Goal: Information Seeking & Learning: Find specific fact

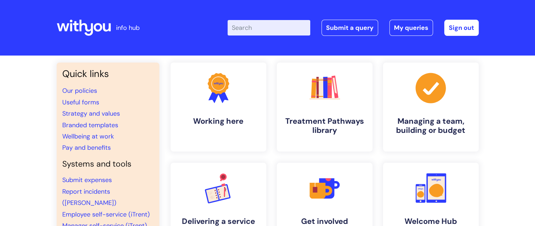
click at [267, 32] on input "Enter your search term here..." at bounding box center [269, 27] width 83 height 15
type input "leaver"
click button "Search" at bounding box center [0, 0] width 0 height 0
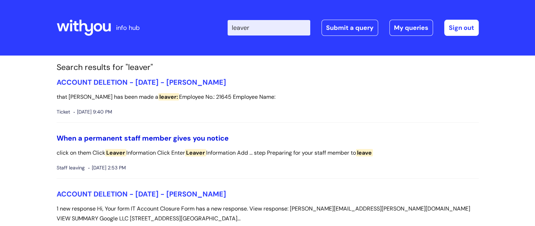
click at [160, 138] on link "When a permanent staff member gives you notice" at bounding box center [143, 138] width 172 height 9
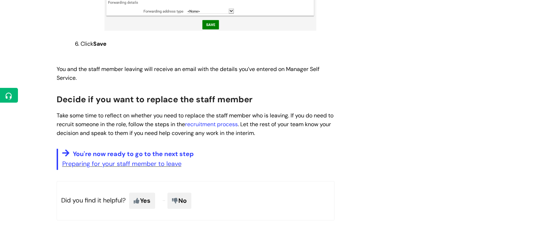
scroll to position [680, 0]
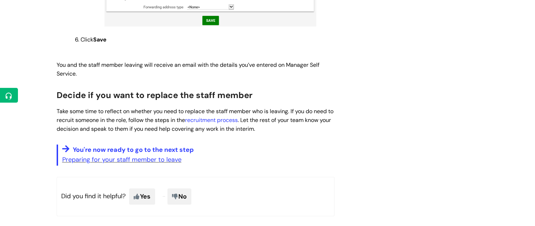
drag, startPoint x: 540, startPoint y: 15, endPoint x: 535, endPoint y: 160, distance: 144.7
click at [160, 156] on link "Preparing for your staff member to leave" at bounding box center [121, 160] width 119 height 8
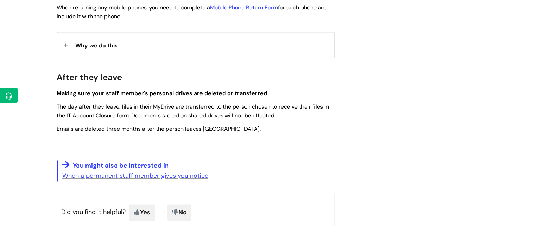
scroll to position [1070, 0]
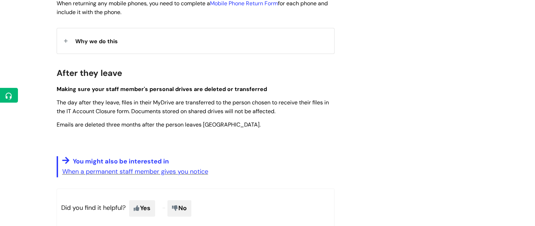
drag, startPoint x: 540, startPoint y: 18, endPoint x: 539, endPoint y: 177, distance: 159.4
click at [174, 176] on link "When a permanent staff member gives you notice" at bounding box center [135, 172] width 146 height 8
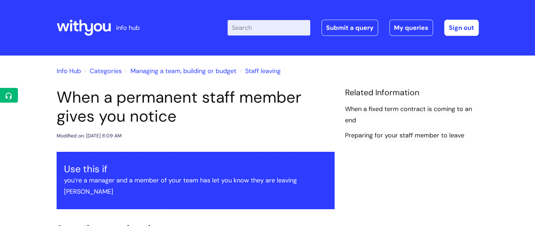
click at [297, 24] on input "Enter your search term here..." at bounding box center [269, 27] width 83 height 15
type input "change form"
click button "Search" at bounding box center [0, 0] width 0 height 0
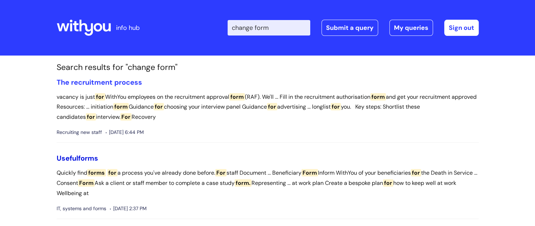
click at [77, 160] on link "Useful forms" at bounding box center [78, 158] width 42 height 9
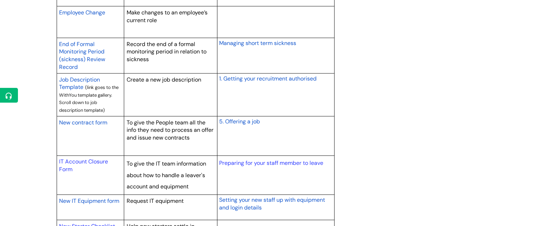
scroll to position [610, 0]
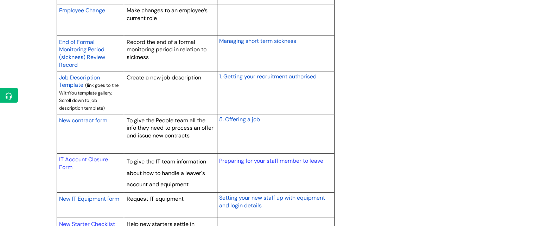
drag, startPoint x: 0, startPoint y: 0, endPoint x: 540, endPoint y: 101, distance: 549.3
